Goal: Check status: Check status

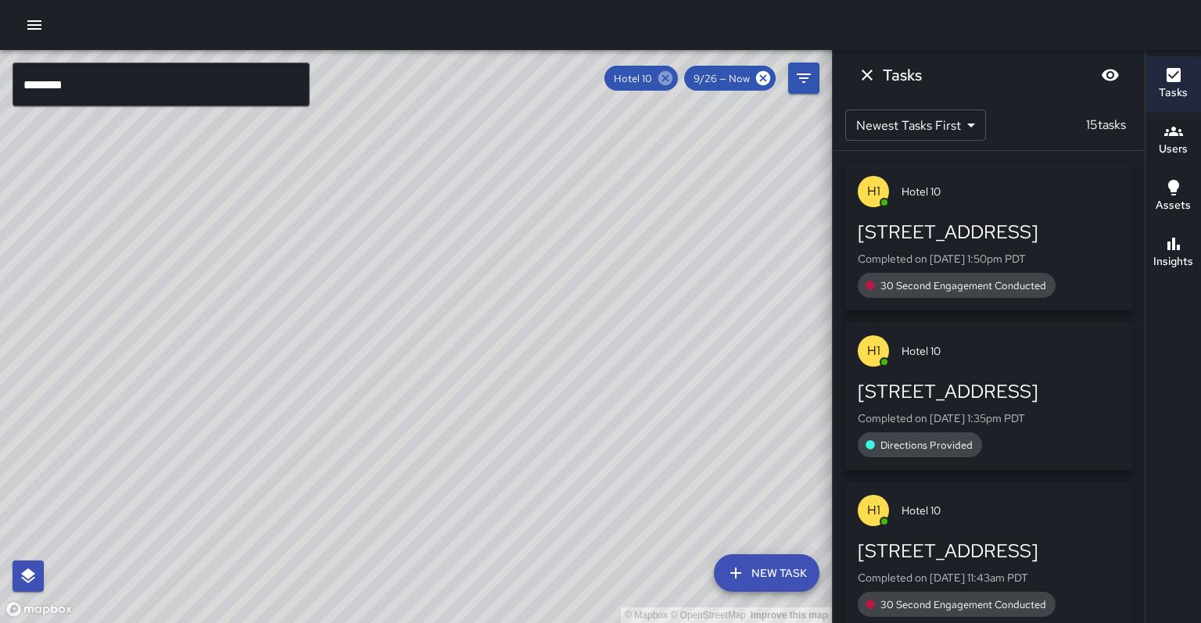
click at [674, 79] on icon at bounding box center [665, 78] width 17 height 17
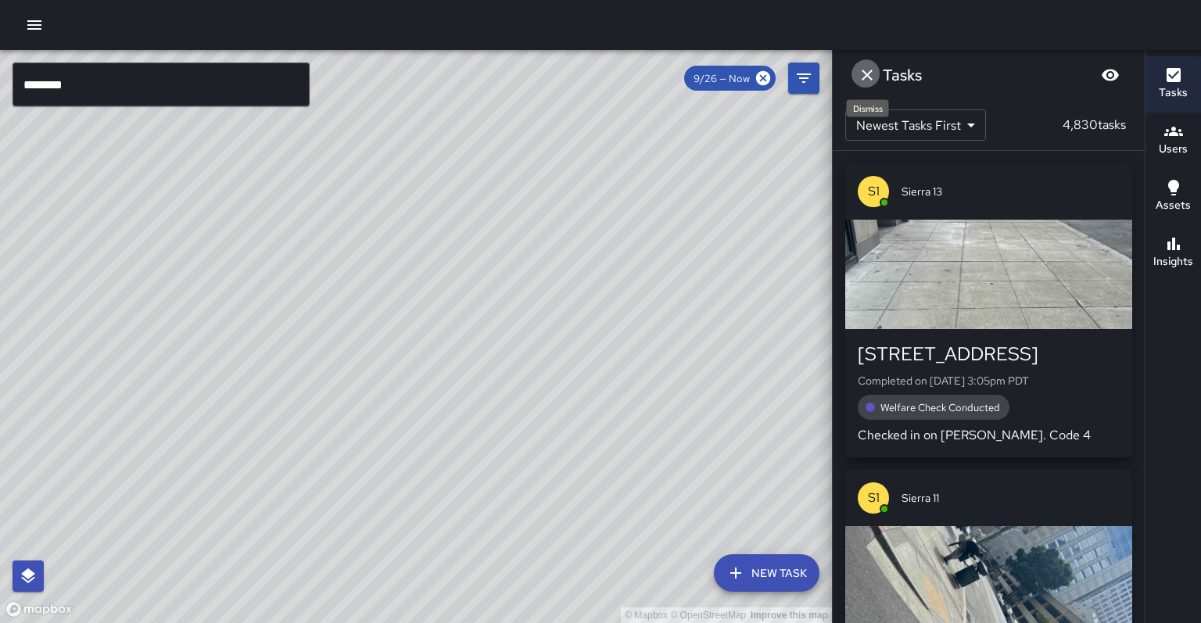
click at [863, 82] on button "Dismiss" at bounding box center [866, 74] width 31 height 31
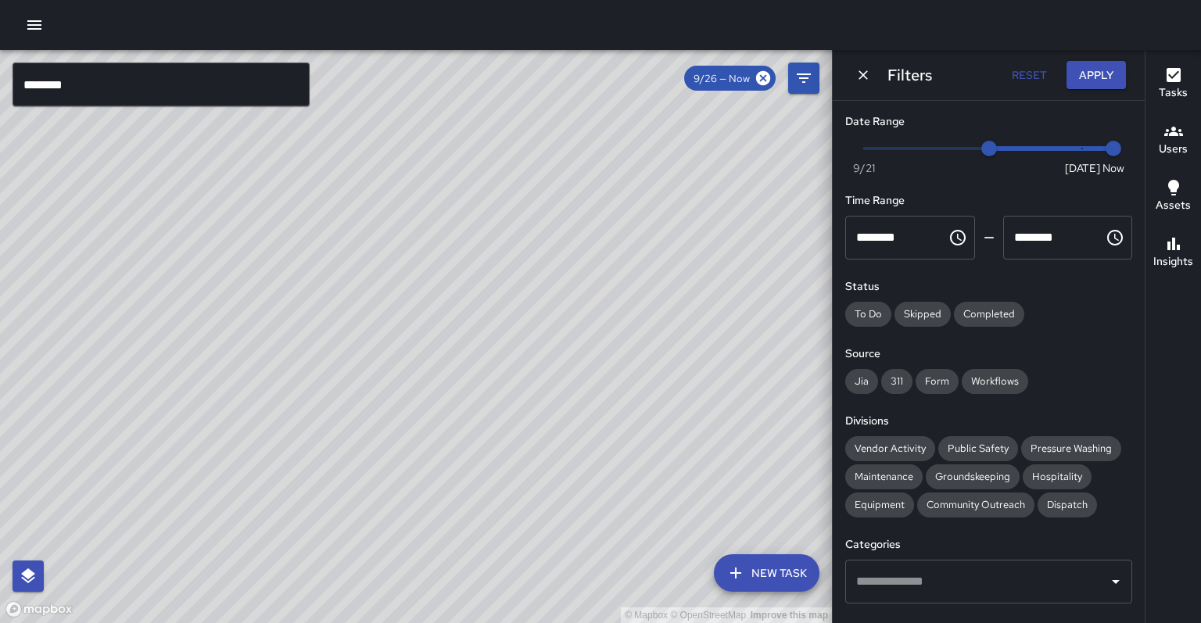
drag, startPoint x: 431, startPoint y: 219, endPoint x: 578, endPoint y: 261, distance: 152.9
click at [578, 261] on div "© Mapbox © OpenStreetMap Improve this map" at bounding box center [416, 336] width 832 height 573
drag, startPoint x: 543, startPoint y: 417, endPoint x: 582, endPoint y: 366, distance: 64.7
click at [582, 366] on div "© Mapbox © OpenStreetMap Improve this map" at bounding box center [416, 336] width 832 height 573
drag, startPoint x: 582, startPoint y: 366, endPoint x: 588, endPoint y: 350, distance: 16.6
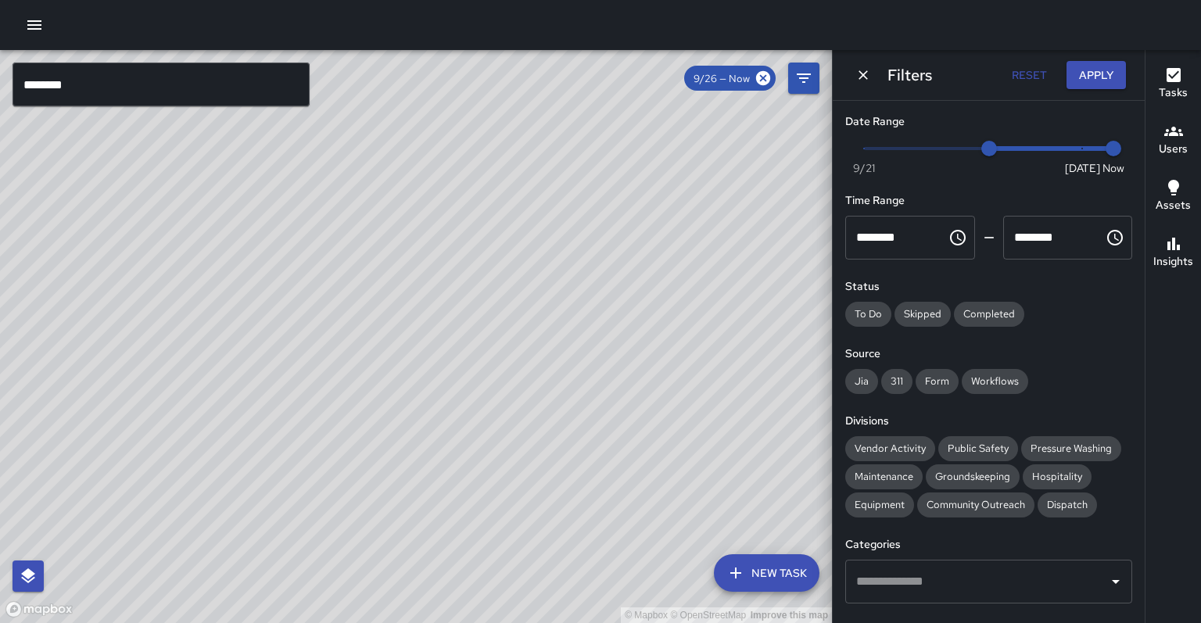
click at [588, 350] on div "© Mapbox © OpenStreetMap Improve this map" at bounding box center [416, 336] width 832 height 573
click at [951, 442] on span "Public Safety" at bounding box center [978, 448] width 80 height 13
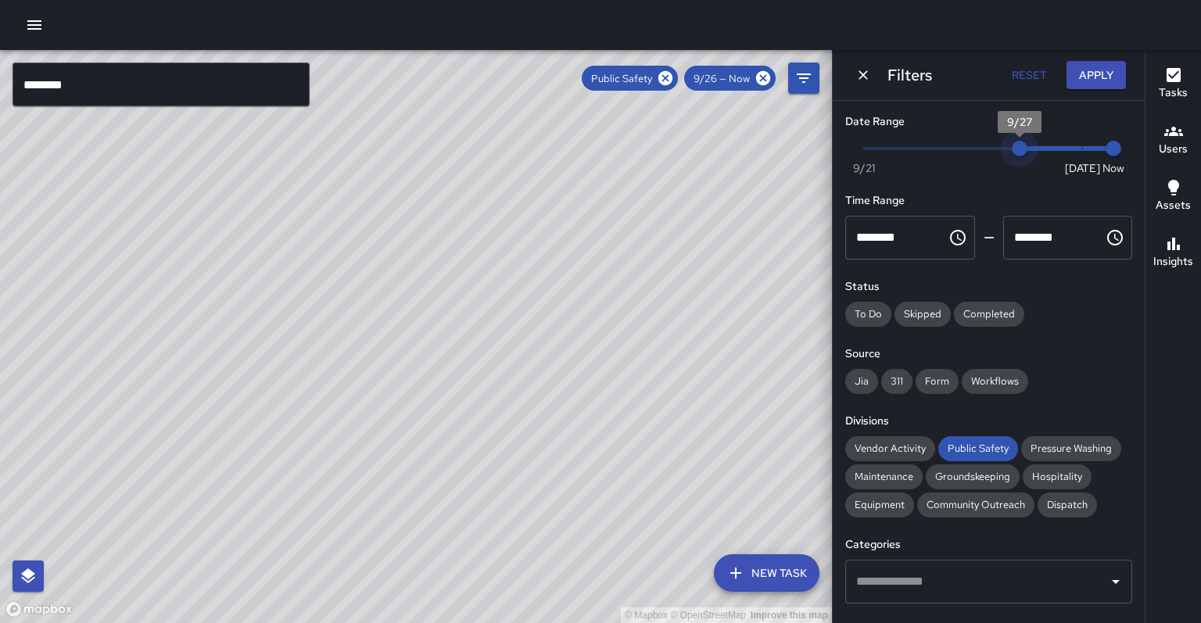
type input "*"
drag, startPoint x: 986, startPoint y: 145, endPoint x: 1166, endPoint y: 138, distance: 180.7
click at [1166, 138] on div "© Mapbox © OpenStreetMap Improve this map ******** ​ New Task Public Safety 9/2…" at bounding box center [600, 336] width 1201 height 573
click at [379, 253] on div "© Mapbox © OpenStreetMap Improve this map" at bounding box center [416, 336] width 832 height 573
click at [381, 251] on div "© Mapbox © OpenStreetMap Improve this map" at bounding box center [416, 336] width 832 height 573
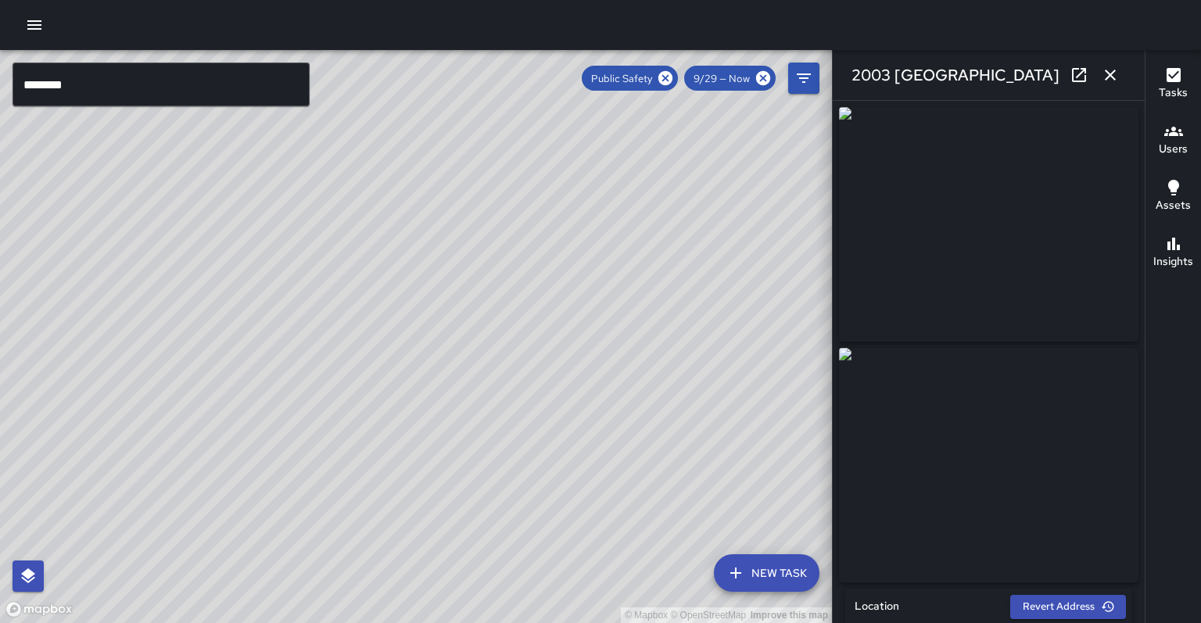
click at [1086, 73] on icon at bounding box center [1079, 75] width 14 height 14
drag, startPoint x: 522, startPoint y: 315, endPoint x: 483, endPoint y: 218, distance: 104.5
click at [483, 218] on div "© Mapbox © OpenStreetMap Improve this map" at bounding box center [416, 336] width 832 height 573
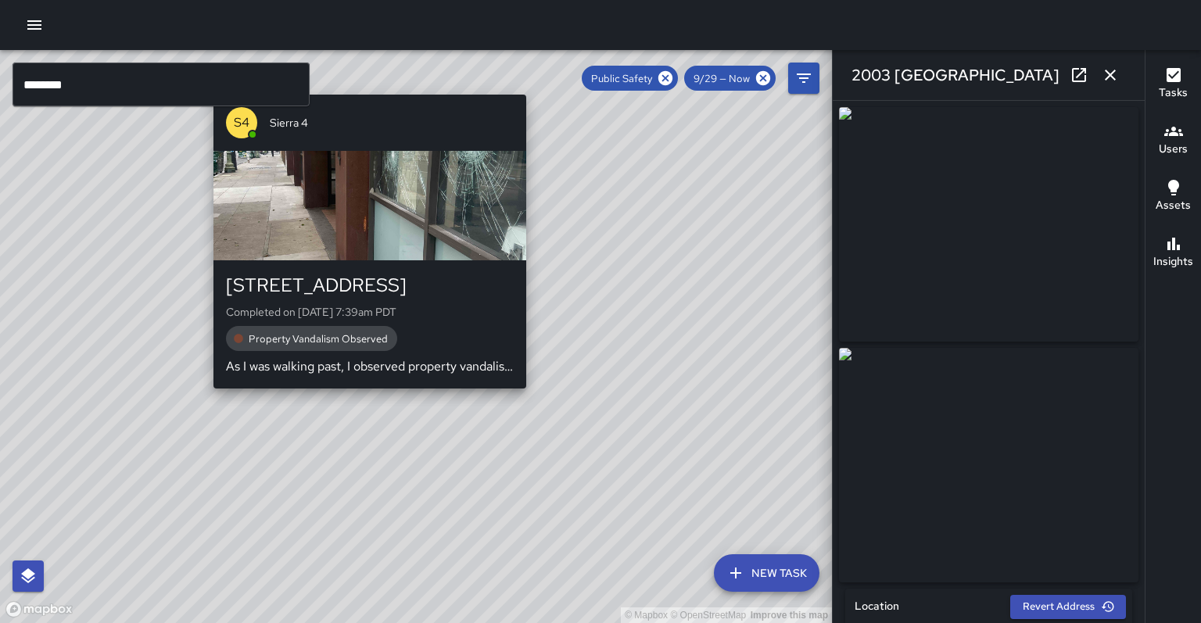
click at [533, 388] on div "© Mapbox © OpenStreetMap Improve this map S4 Sierra 4 1708 Franklin Street Comp…" at bounding box center [416, 336] width 832 height 573
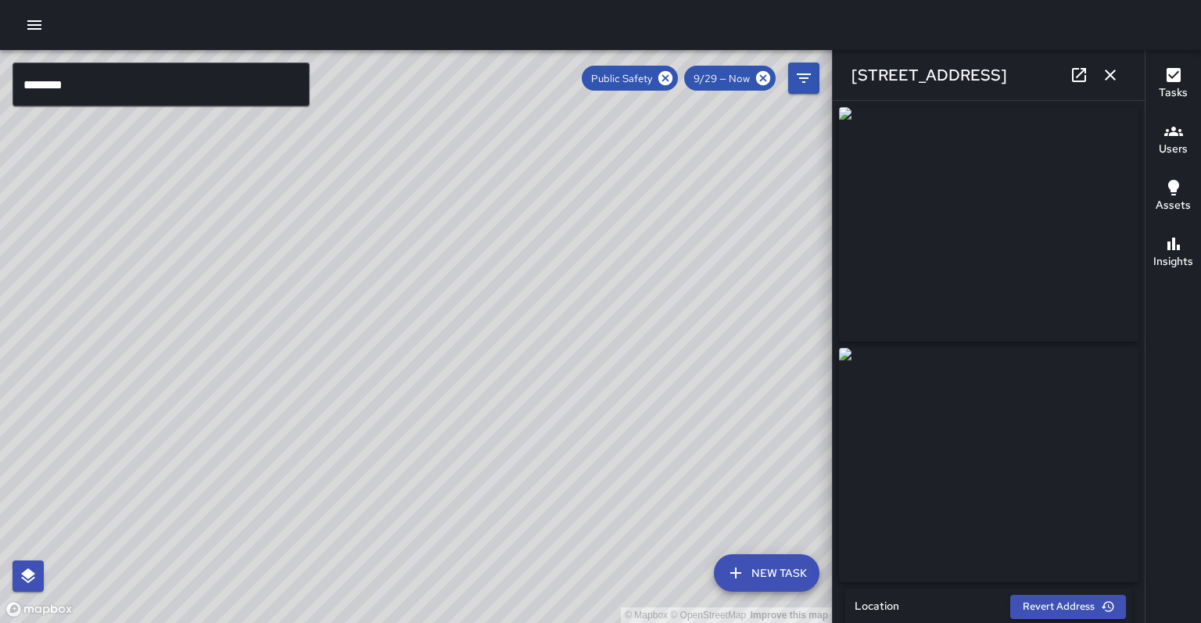
click at [1068, 79] on div "1708 Franklin Street" at bounding box center [988, 75] width 312 height 50
click at [1082, 76] on icon at bounding box center [1079, 75] width 14 height 14
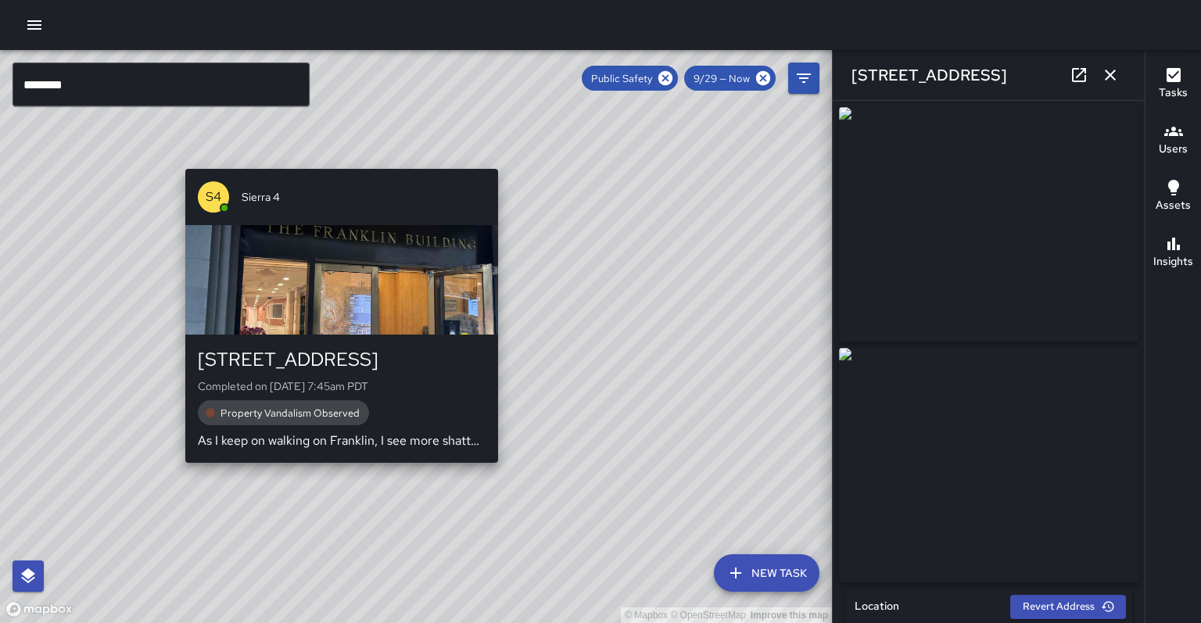
click at [335, 457] on div "© Mapbox © OpenStreetMap Improve this map S4 Sierra 4 1624 Franklin Street Comp…" at bounding box center [416, 336] width 832 height 573
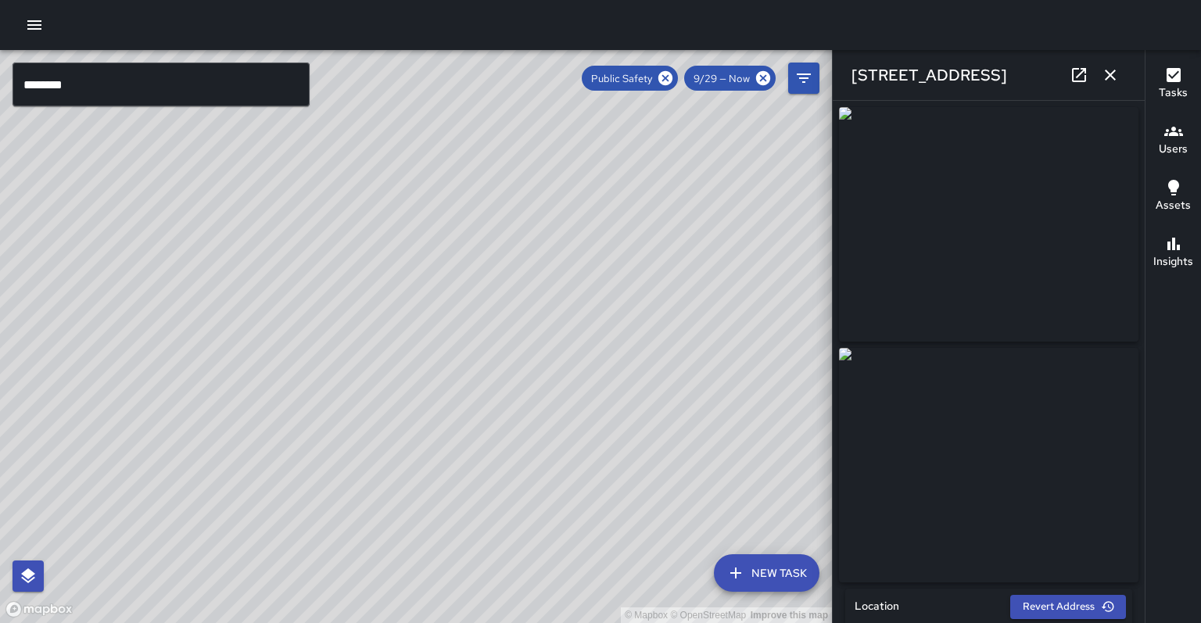
click at [1080, 73] on icon at bounding box center [1079, 75] width 14 height 14
drag, startPoint x: 430, startPoint y: 440, endPoint x: 466, endPoint y: 272, distance: 171.9
click at [466, 272] on div "© Mapbox © OpenStreetMap Improve this map" at bounding box center [416, 336] width 832 height 573
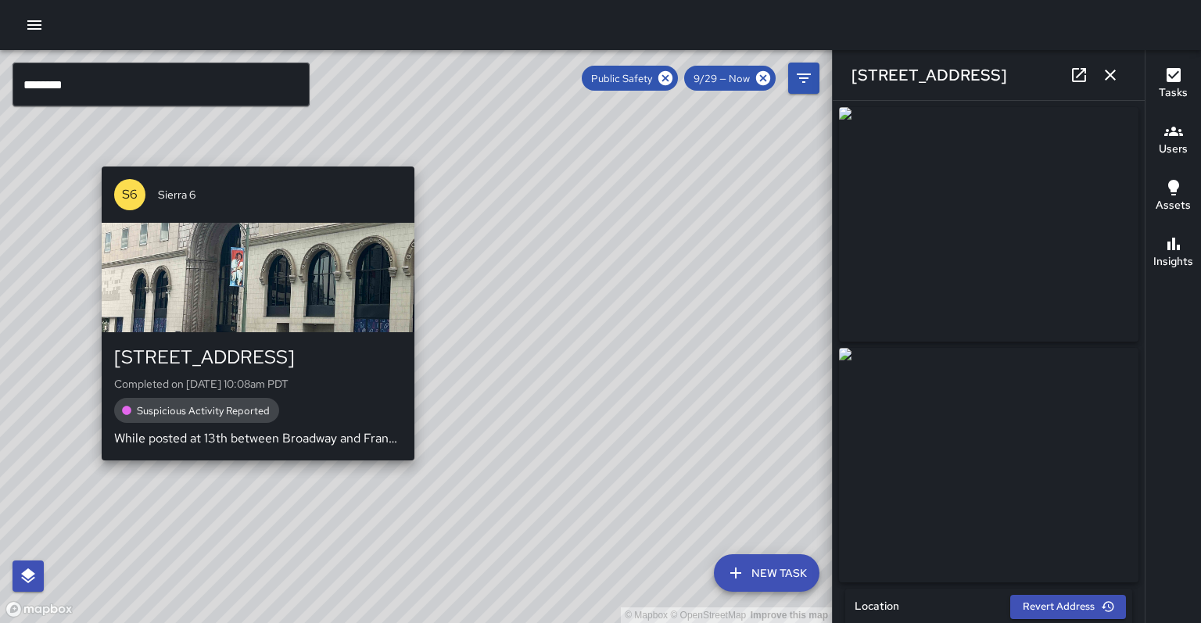
click at [253, 459] on div "© Mapbox © OpenStreetMap Improve this map S6 Sierra 6 421 14th Street Completed…" at bounding box center [416, 336] width 832 height 573
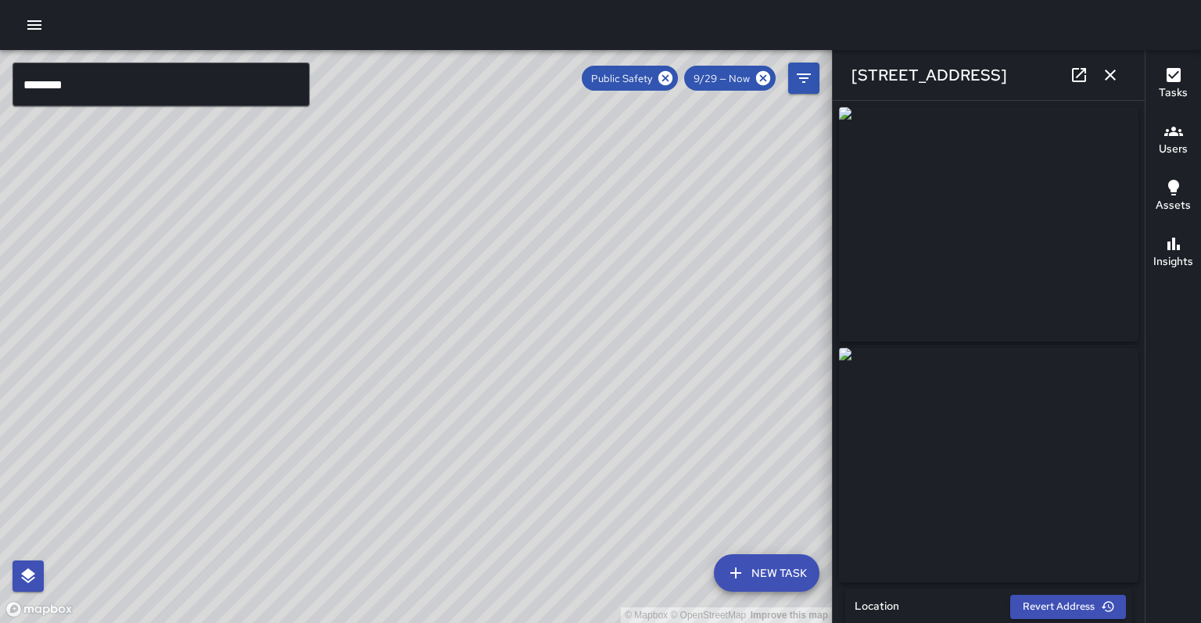
click at [1079, 76] on icon at bounding box center [1079, 75] width 14 height 14
click at [303, 351] on div "© Mapbox © OpenStreetMap Improve this map S2 Sierra 2 1310 Broadway Completed o…" at bounding box center [416, 336] width 832 height 573
type input "**********"
click at [1085, 79] on icon at bounding box center [1079, 75] width 14 height 14
click at [324, 284] on div "© Mapbox © OpenStreetMap Improve this map" at bounding box center [416, 336] width 832 height 573
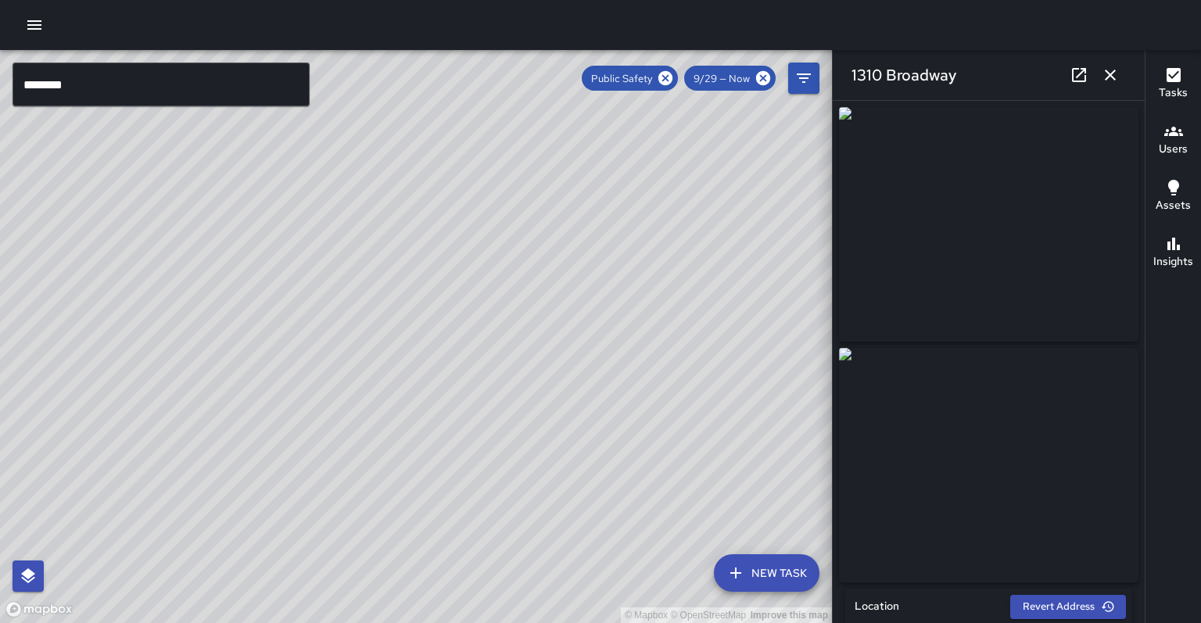
drag, startPoint x: 400, startPoint y: 220, endPoint x: 325, endPoint y: 363, distance: 161.5
click at [324, 367] on div "© Mapbox © OpenStreetMap Improve this map" at bounding box center [416, 336] width 832 height 573
drag, startPoint x: 346, startPoint y: 245, endPoint x: 303, endPoint y: 374, distance: 135.7
click at [303, 374] on div "© Mapbox © OpenStreetMap Improve this map" at bounding box center [416, 336] width 832 height 573
drag, startPoint x: 362, startPoint y: 249, endPoint x: 314, endPoint y: 288, distance: 62.2
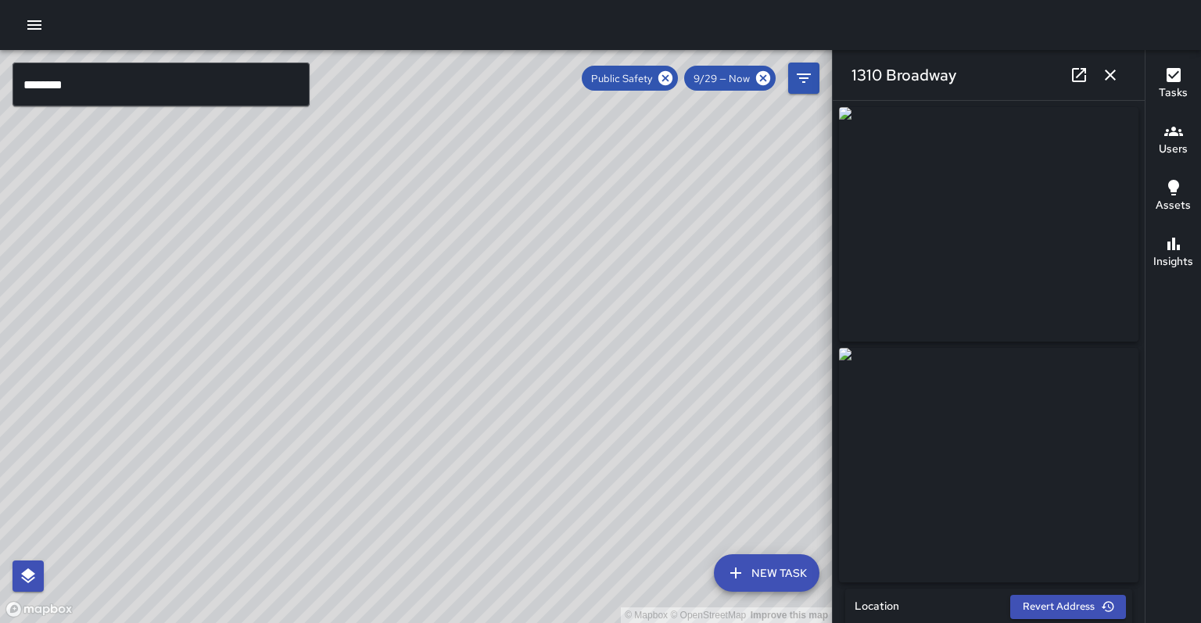
click at [263, 383] on div "© Mapbox © OpenStreetMap Improve this map" at bounding box center [416, 336] width 832 height 573
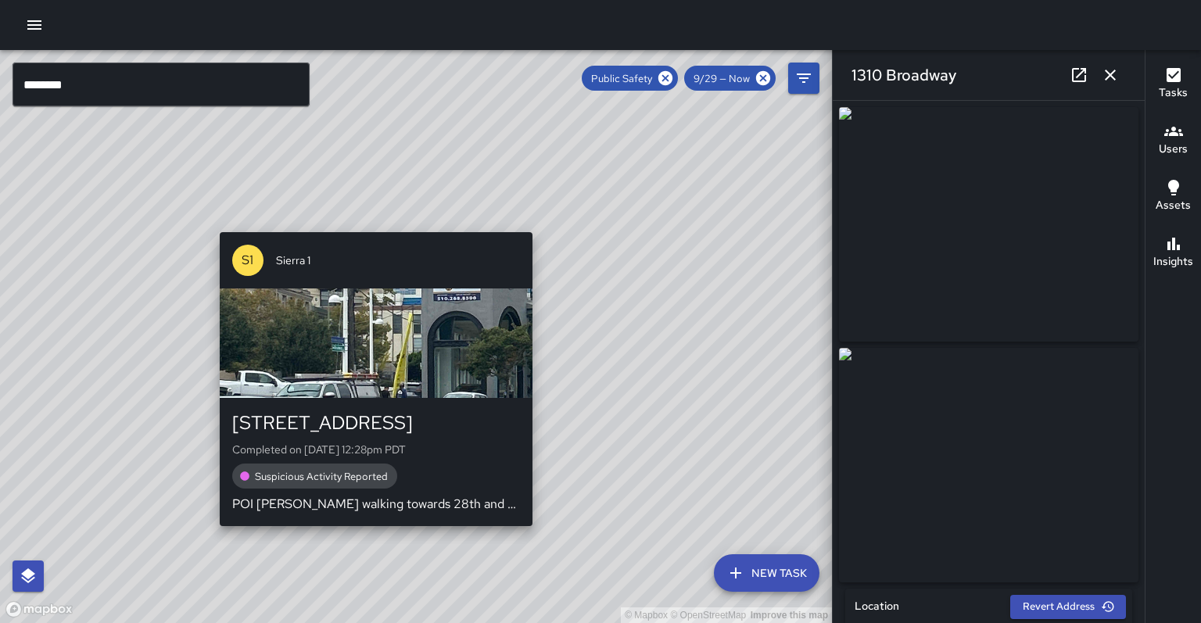
click at [368, 221] on div "© Mapbox © OpenStreetMap Improve this map S1 Sierra 1 2650 Broadway Completed o…" at bounding box center [416, 336] width 832 height 573
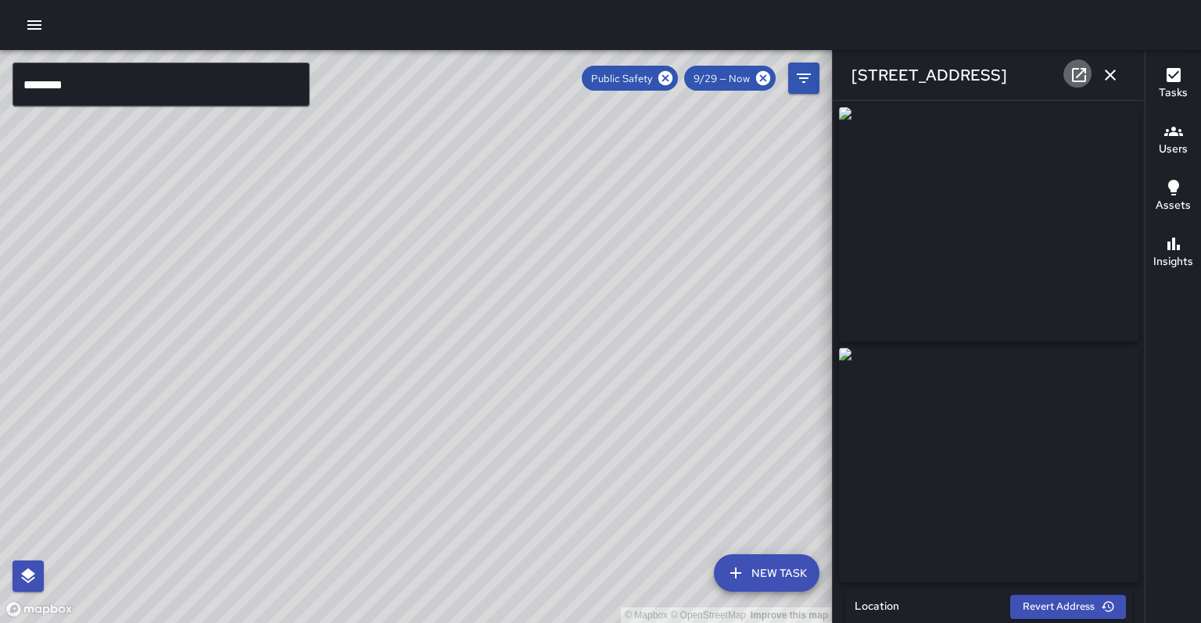
click at [1072, 75] on link at bounding box center [1078, 74] width 31 height 31
drag, startPoint x: 465, startPoint y: 336, endPoint x: 494, endPoint y: 146, distance: 192.1
click at [494, 146] on div "© Mapbox © OpenStreetMap Improve this map" at bounding box center [416, 336] width 832 height 573
drag, startPoint x: 458, startPoint y: 273, endPoint x: 500, endPoint y: 113, distance: 165.7
click at [500, 113] on div "© Mapbox © OpenStreetMap Improve this map" at bounding box center [416, 336] width 832 height 573
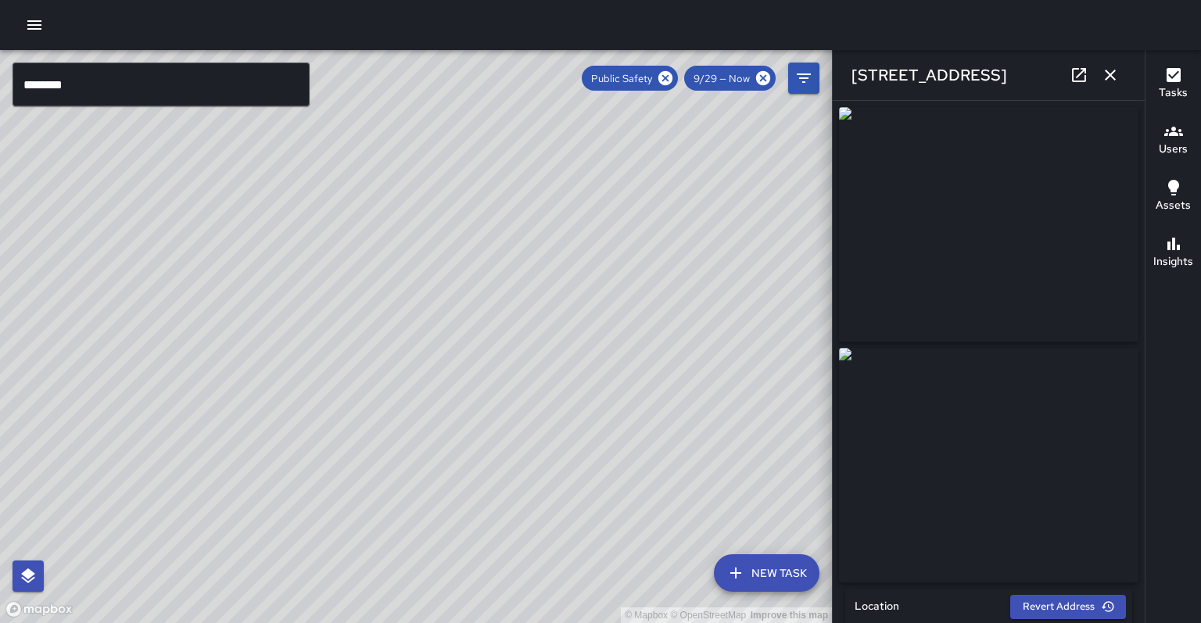
drag, startPoint x: 466, startPoint y: 224, endPoint x: 524, endPoint y: 103, distance: 134.3
click at [524, 103] on div "© Mapbox © OpenStreetMap Improve this map" at bounding box center [416, 336] width 832 height 573
click at [672, 78] on icon at bounding box center [665, 78] width 14 height 14
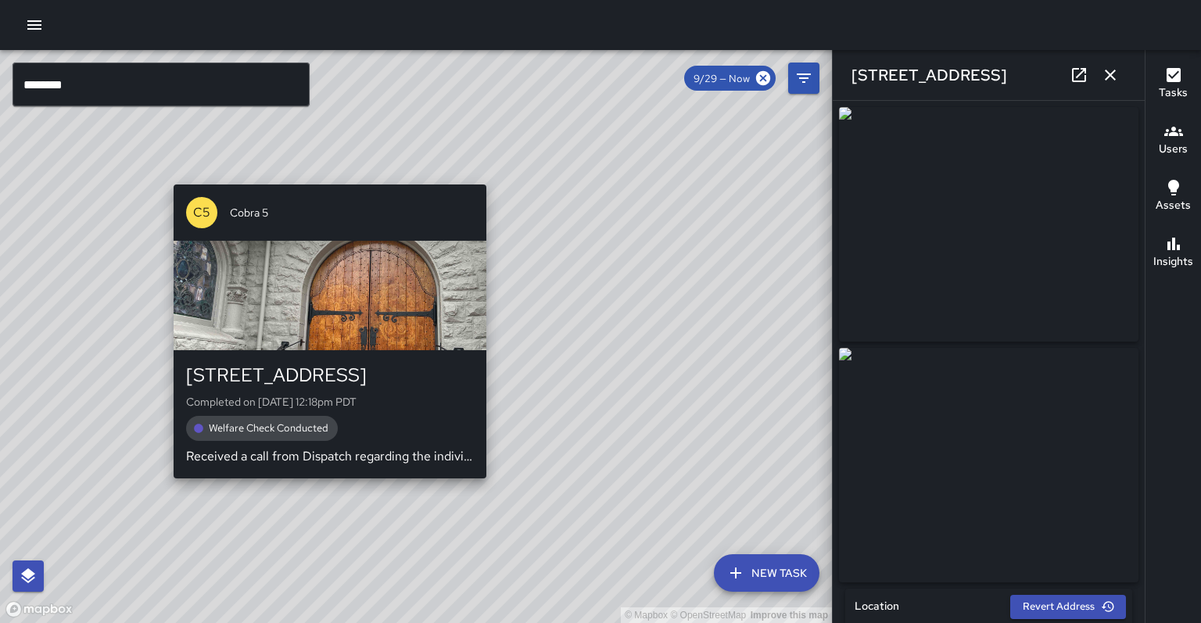
click at [322, 475] on div "© Mapbox © OpenStreetMap Improve this map C5 Cobra 5 1708 Franklin Street Compl…" at bounding box center [416, 336] width 832 height 573
type input "**********"
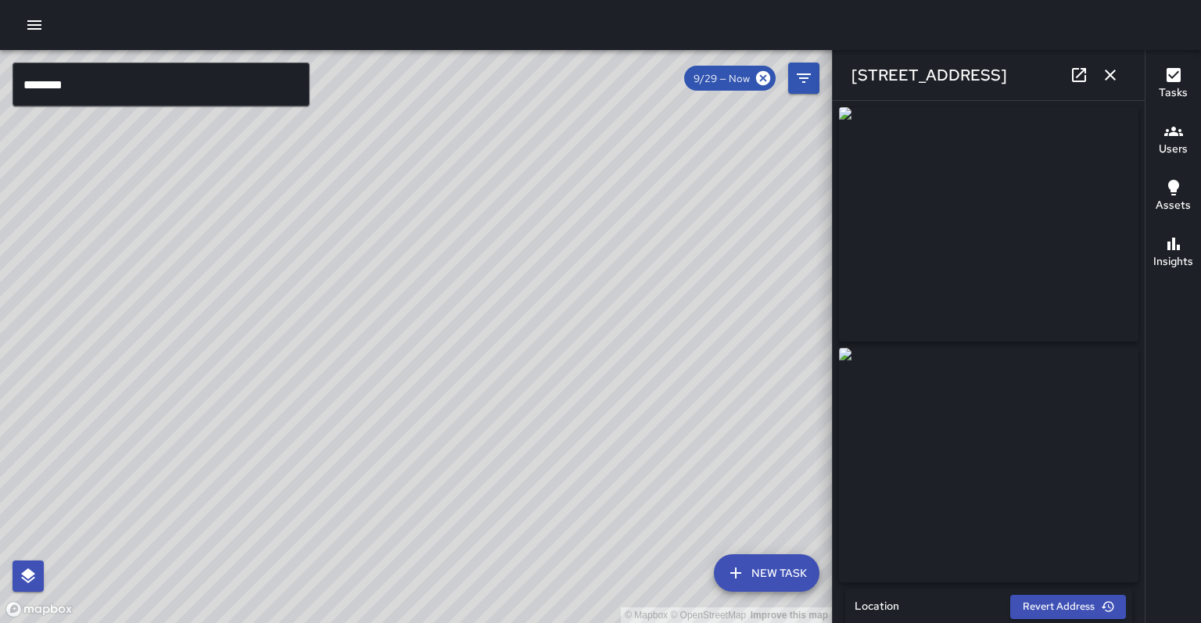
click at [1082, 70] on icon at bounding box center [1079, 75] width 14 height 14
drag, startPoint x: 338, startPoint y: 409, endPoint x: 390, endPoint y: 103, distance: 310.1
click at [390, 103] on div "© Mapbox © OpenStreetMap Improve this map" at bounding box center [416, 336] width 832 height 573
drag, startPoint x: 214, startPoint y: 249, endPoint x: 544, endPoint y: 377, distance: 353.6
click at [546, 383] on div "© Mapbox © OpenStreetMap Improve this map" at bounding box center [416, 336] width 832 height 573
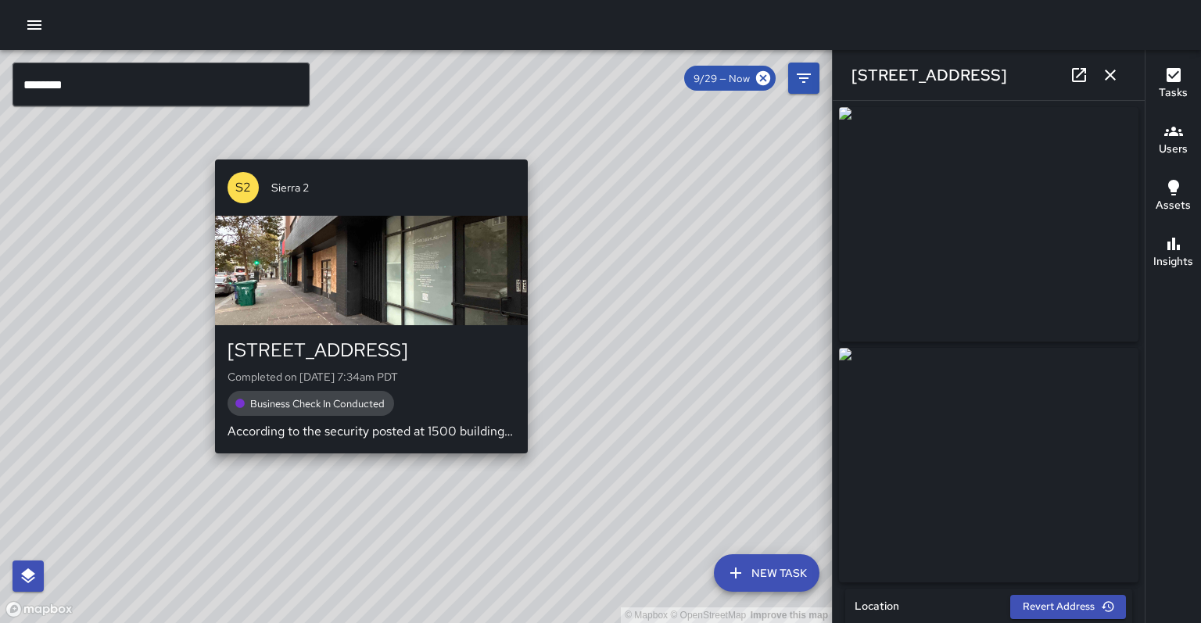
click at [374, 447] on div "S2 Sierra 2 1500 Broadway Completed on 9/29/2025, 7:34am PDT Business Check In …" at bounding box center [371, 306] width 325 height 306
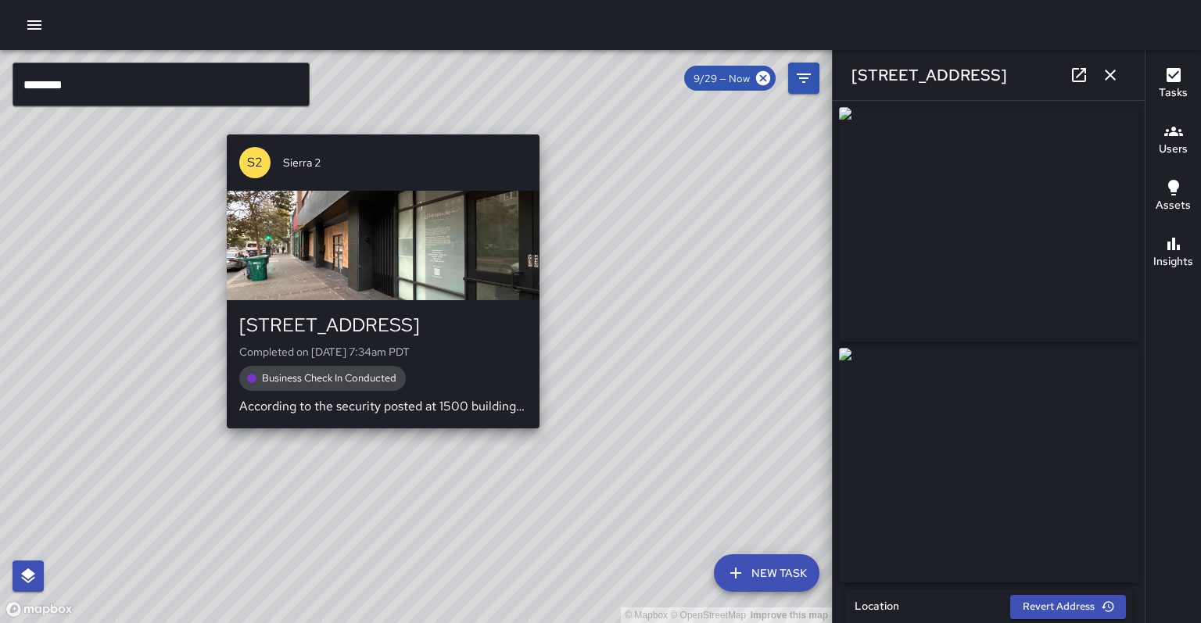
type input "**********"
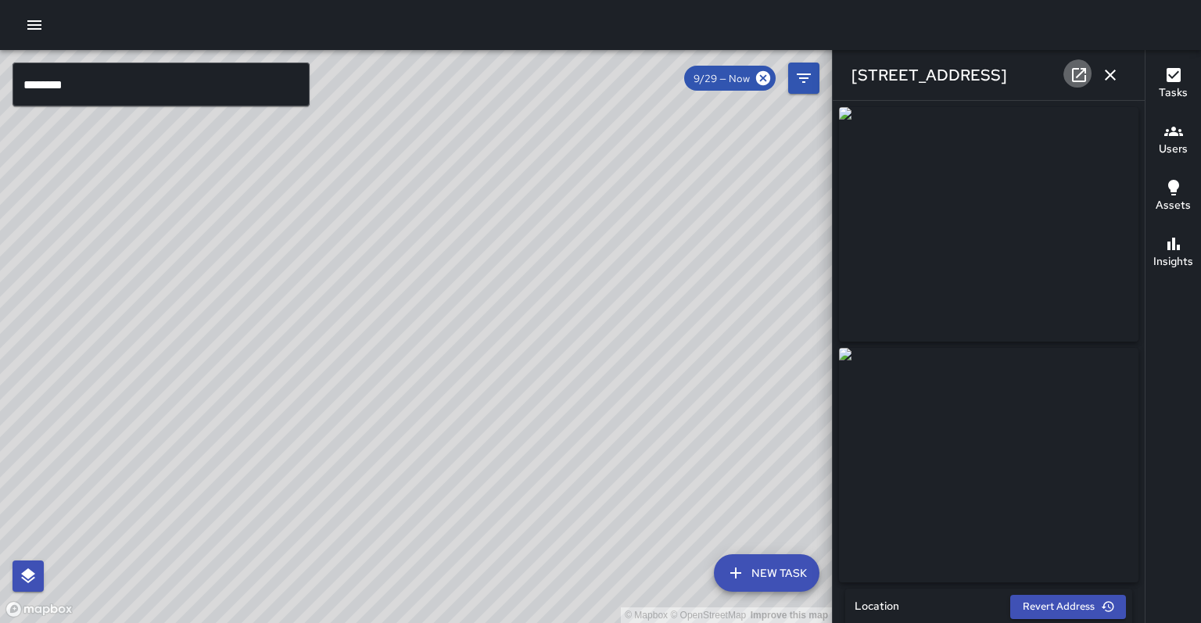
click at [1078, 76] on icon at bounding box center [1078, 75] width 19 height 19
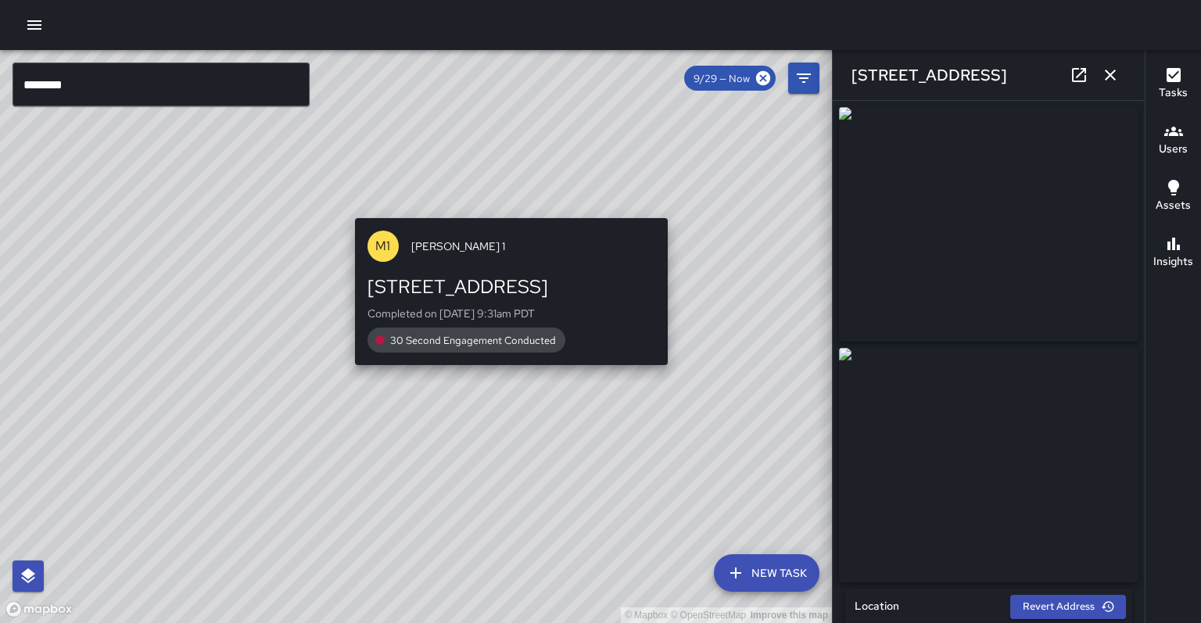
drag, startPoint x: 588, startPoint y: 146, endPoint x: 503, endPoint y: 206, distance: 103.7
click at [503, 206] on div "© Mapbox © OpenStreetMap Improve this map M1 Mike 1 446 17th Street Completed o…" at bounding box center [416, 336] width 832 height 573
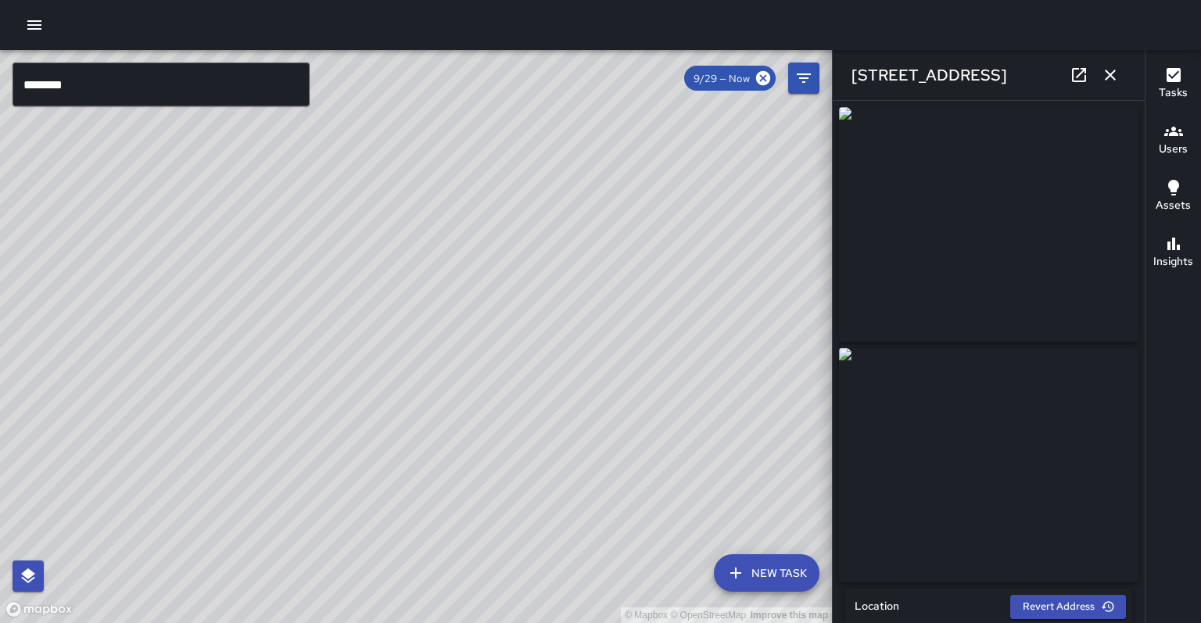
drag, startPoint x: 568, startPoint y: 166, endPoint x: 534, endPoint y: 250, distance: 91.2
click at [531, 253] on div "© Mapbox © OpenStreetMap Improve this map" at bounding box center [416, 336] width 832 height 573
drag, startPoint x: 535, startPoint y: 249, endPoint x: 407, endPoint y: 334, distance: 152.8
click at [407, 334] on div "© Mapbox © OpenStreetMap Improve this map" at bounding box center [416, 336] width 832 height 573
click at [1110, 77] on icon "button" at bounding box center [1110, 75] width 11 height 11
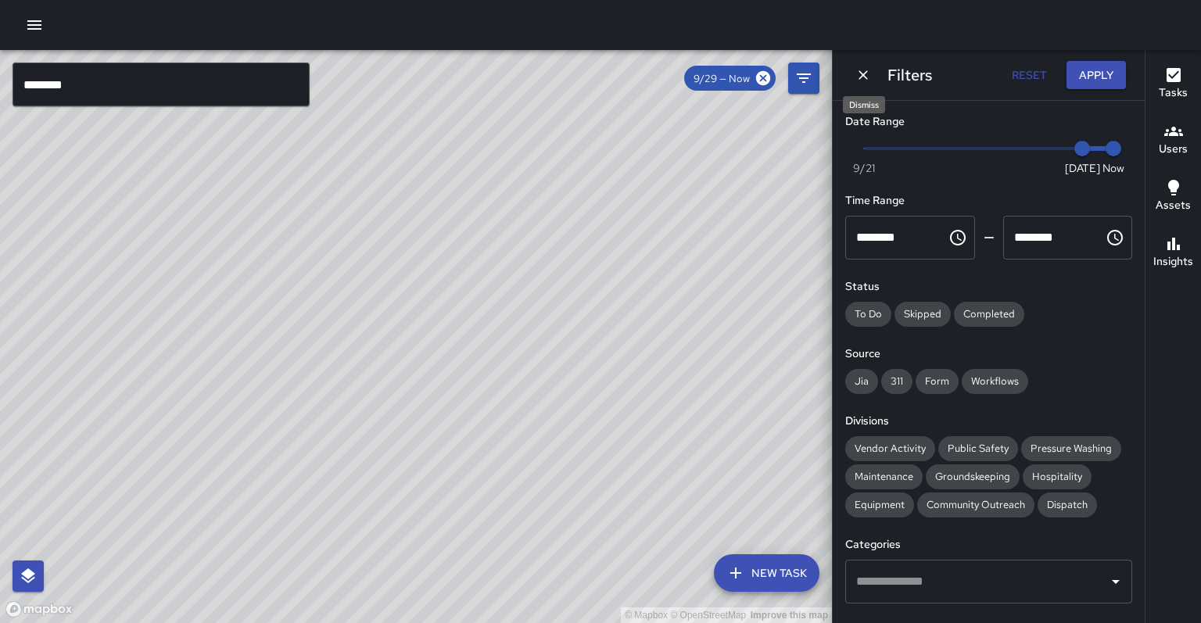
click at [857, 81] on button "Dismiss" at bounding box center [862, 74] width 23 height 23
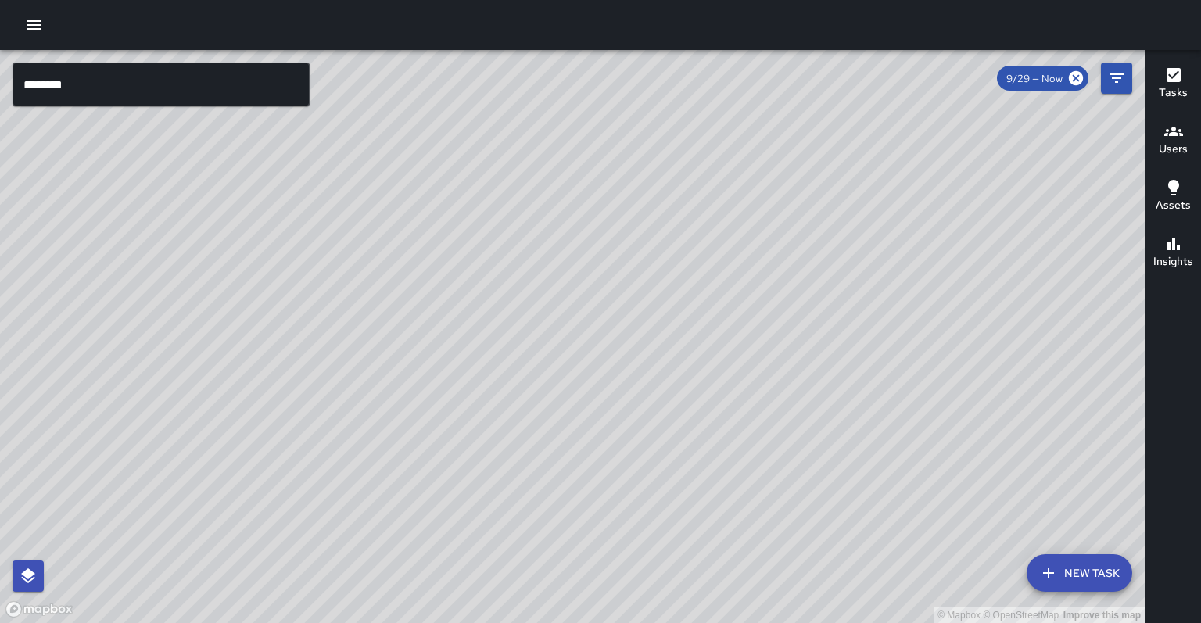
drag, startPoint x: 645, startPoint y: 424, endPoint x: 660, endPoint y: 300, distance: 125.2
click at [660, 300] on div "© Mapbox © OpenStreetMap Improve this map" at bounding box center [572, 336] width 1144 height 573
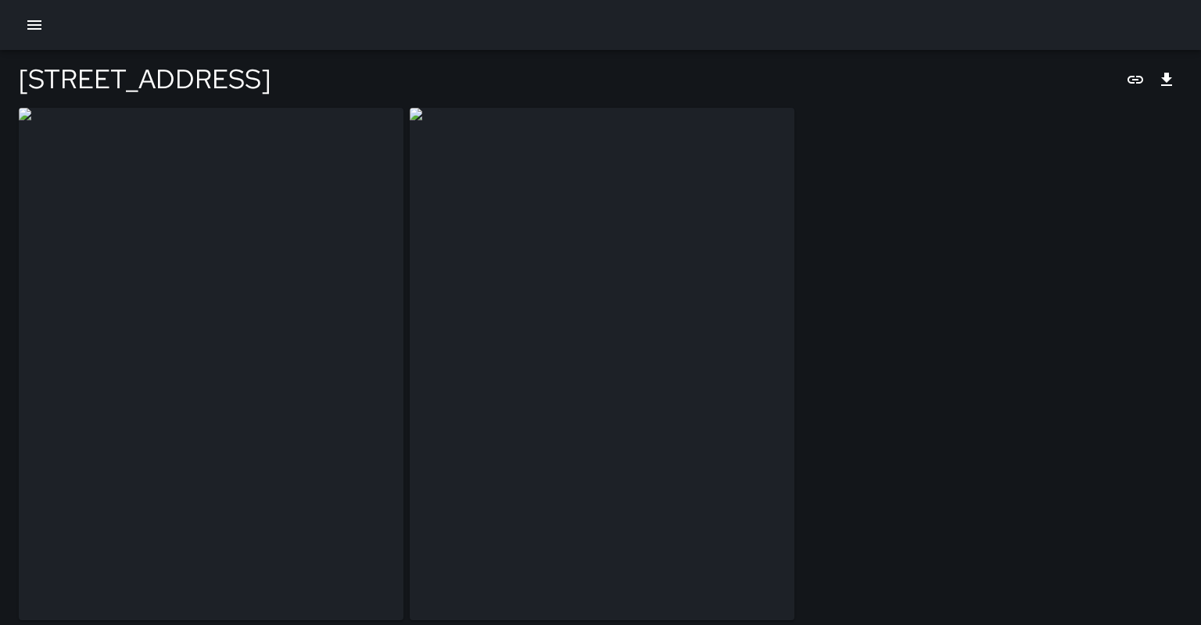
type input "**********"
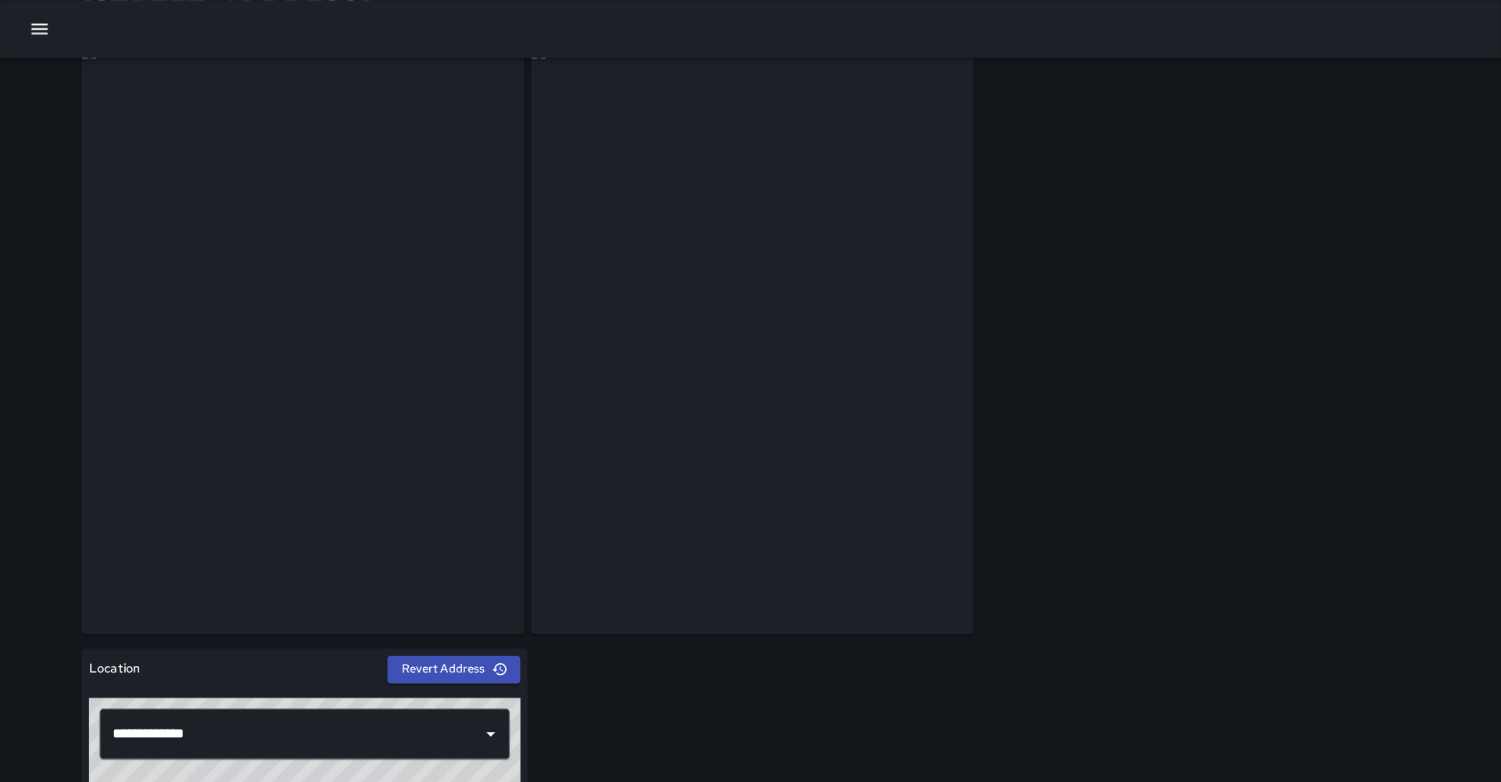
scroll to position [70, 0]
